Goal: Check status: Check status

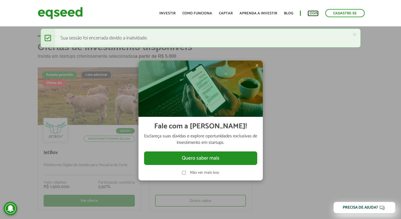
click at [315, 15] on link "Login" at bounding box center [313, 14] width 11 height 4
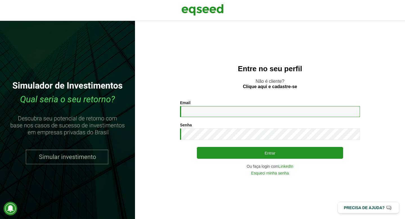
click at [221, 115] on input "Email *" at bounding box center [270, 111] width 180 height 11
type input "**********"
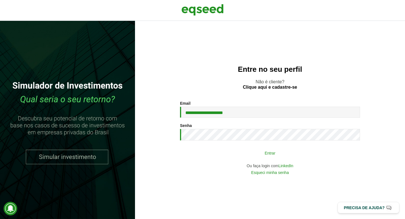
click at [309, 157] on button "Entrar" at bounding box center [270, 152] width 146 height 11
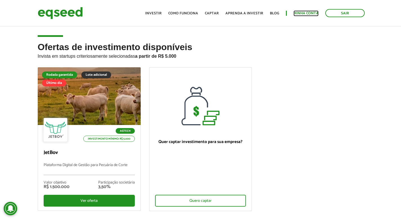
click at [306, 13] on link "Minha conta" at bounding box center [306, 14] width 25 height 4
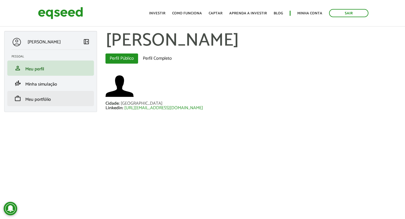
click at [58, 104] on li "work Meu portfólio" at bounding box center [50, 98] width 87 height 15
click at [17, 98] on span "work" at bounding box center [17, 98] width 7 height 7
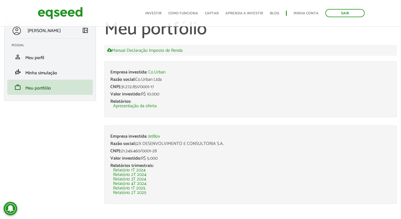
scroll to position [11, 0]
click at [41, 89] on span "Meu portfólio" at bounding box center [38, 89] width 26 height 8
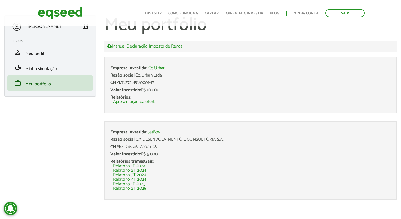
click at [214, 84] on div "CNPJ: 31.272.851/0001-17" at bounding box center [250, 82] width 281 height 5
click at [136, 92] on span "Valor investido:" at bounding box center [125, 90] width 31 height 8
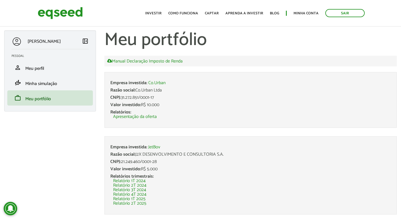
scroll to position [0, 0]
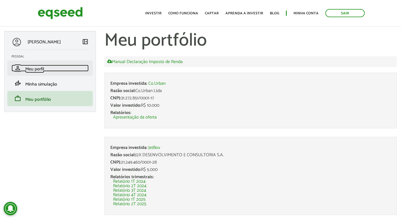
click at [35, 68] on span "Meu perfil" at bounding box center [34, 69] width 19 height 8
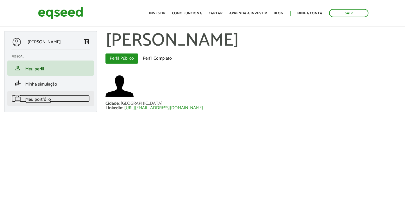
click at [45, 101] on span "Meu portfólio" at bounding box center [38, 100] width 26 height 8
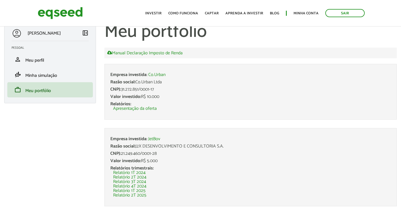
scroll to position [15, 0]
